Goal: Information Seeking & Learning: Learn about a topic

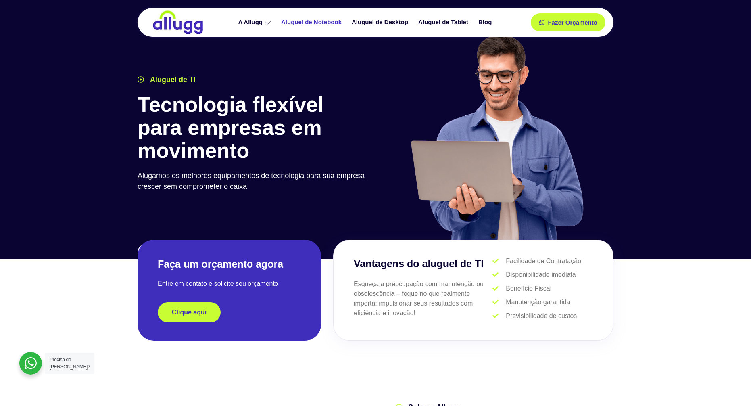
click at [307, 21] on link "Aluguel de Notebook" at bounding box center [312, 22] width 71 height 14
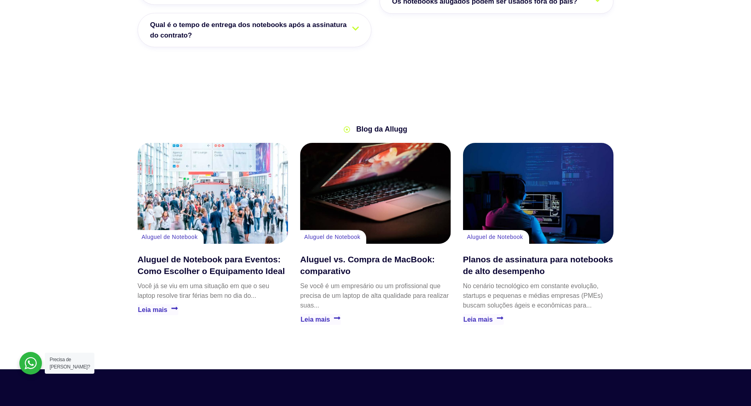
scroll to position [1695, 0]
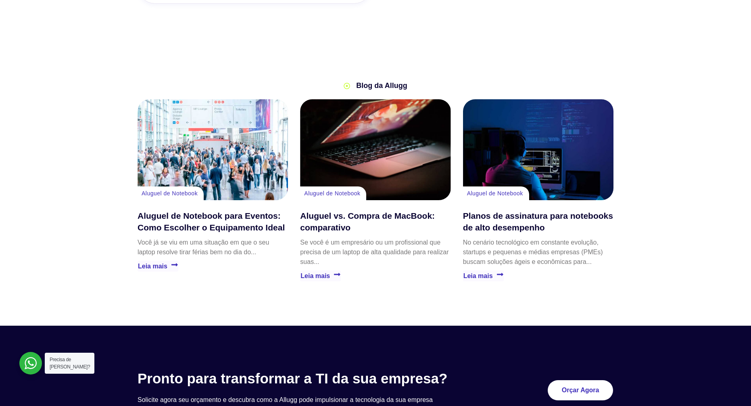
click at [410, 123] on div "Aluguel vs. Compra de MacBook: comparativo" at bounding box center [375, 149] width 151 height 101
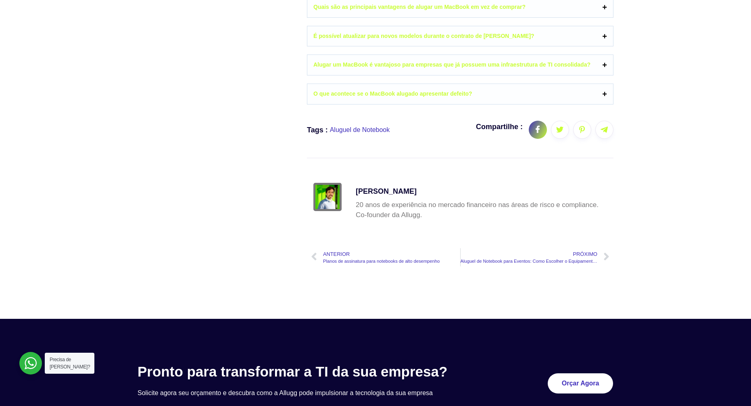
scroll to position [1251, 0]
